Goal: Navigation & Orientation: Find specific page/section

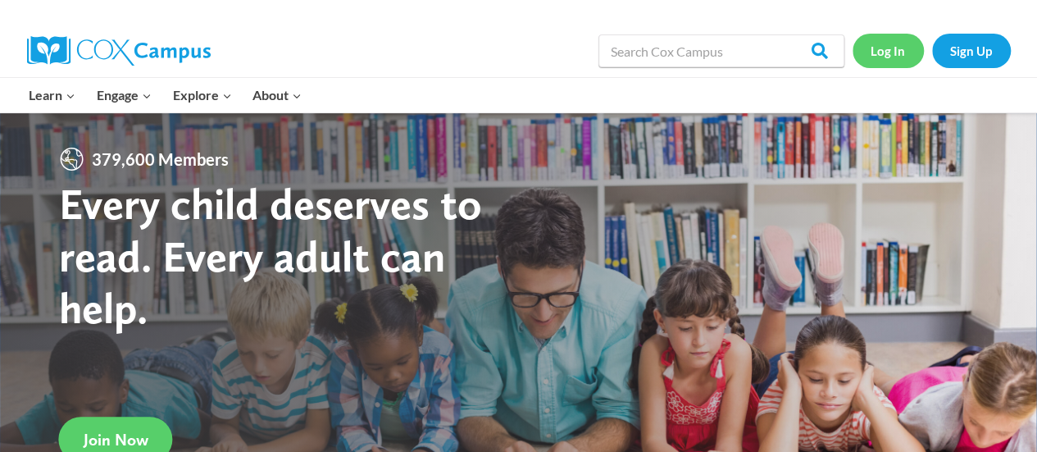
click at [878, 53] on link "Log In" at bounding box center [887, 51] width 71 height 34
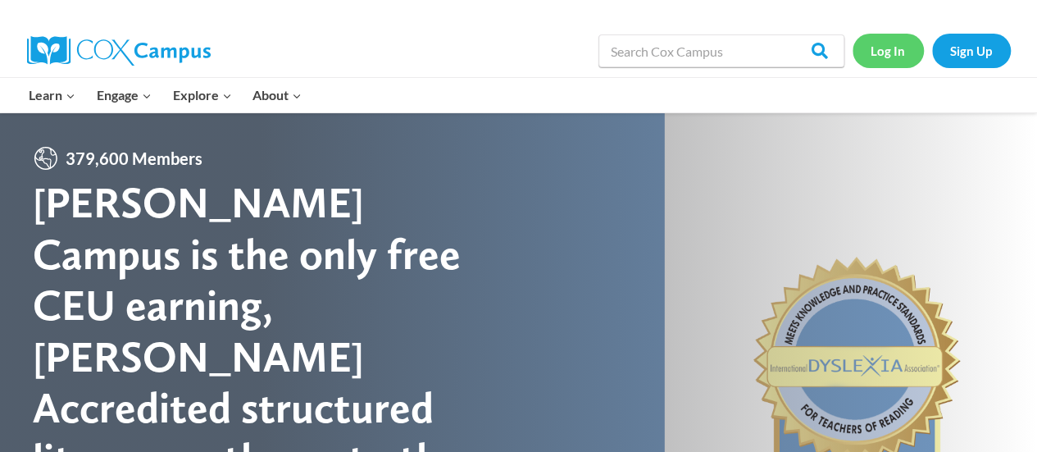
click at [900, 41] on link "Log In" at bounding box center [887, 51] width 71 height 34
